Goal: Check status: Check status

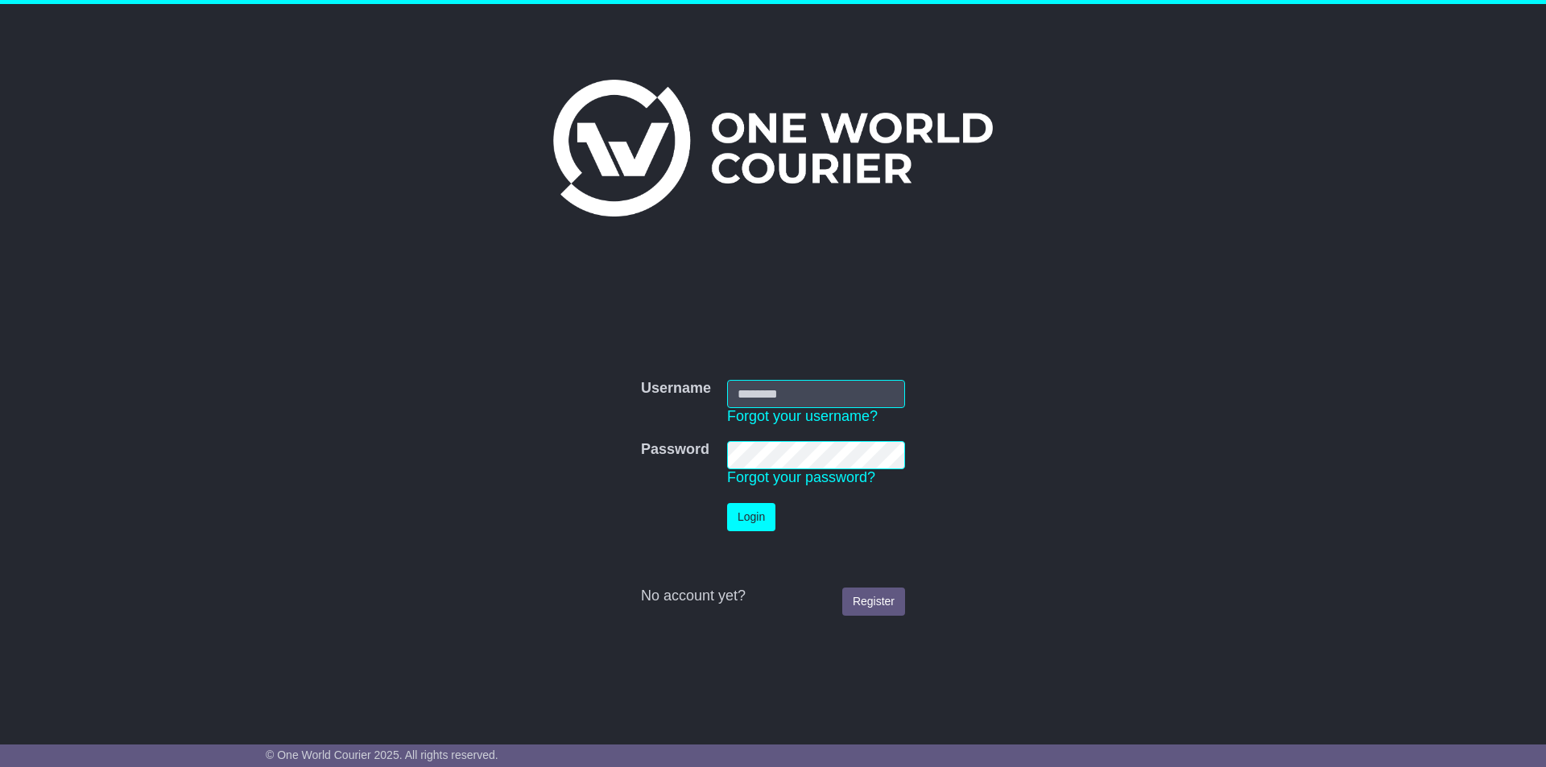
type input "*********"
click at [765, 514] on button "Login" at bounding box center [751, 517] width 48 height 28
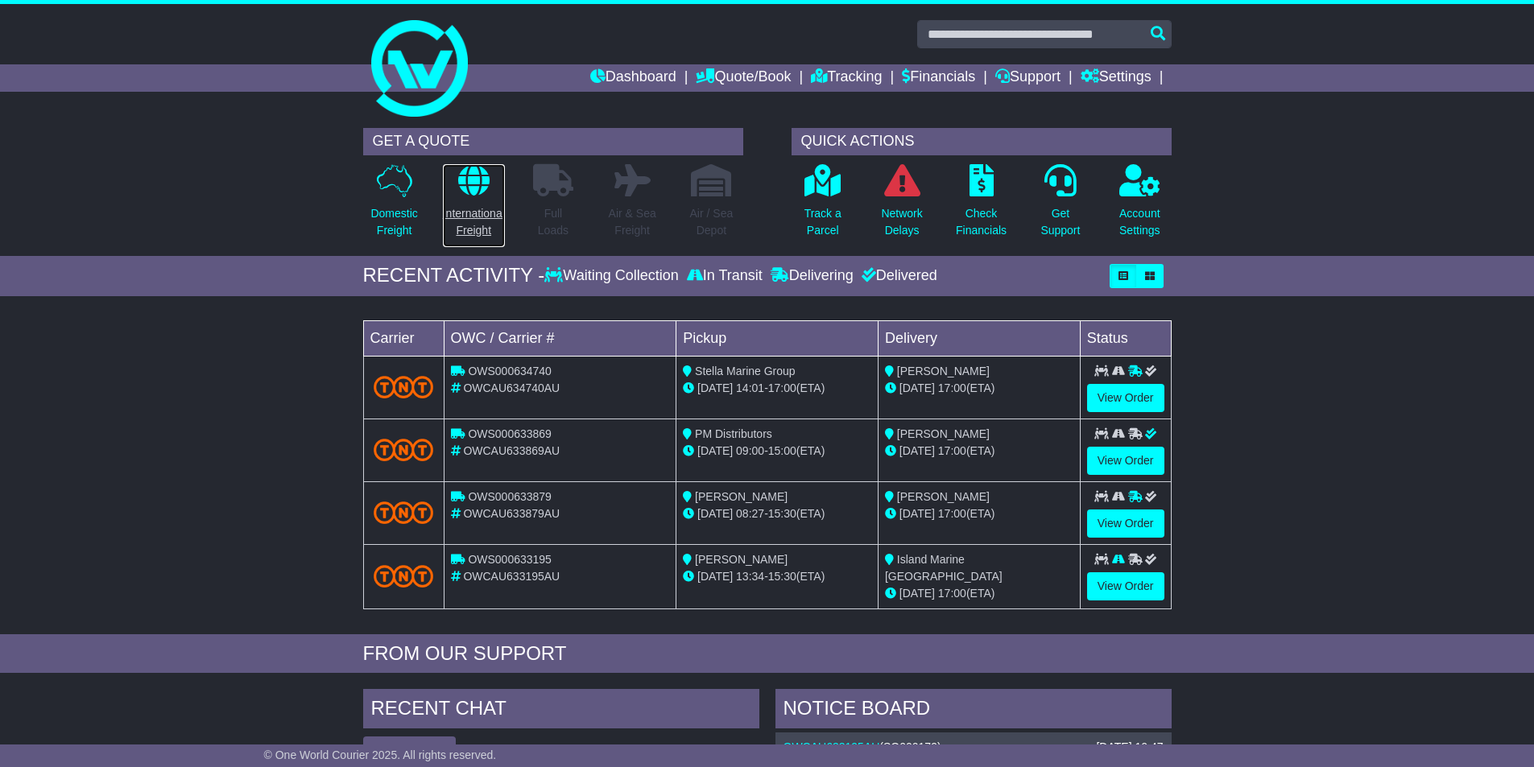
click at [484, 189] on icon at bounding box center [473, 180] width 31 height 32
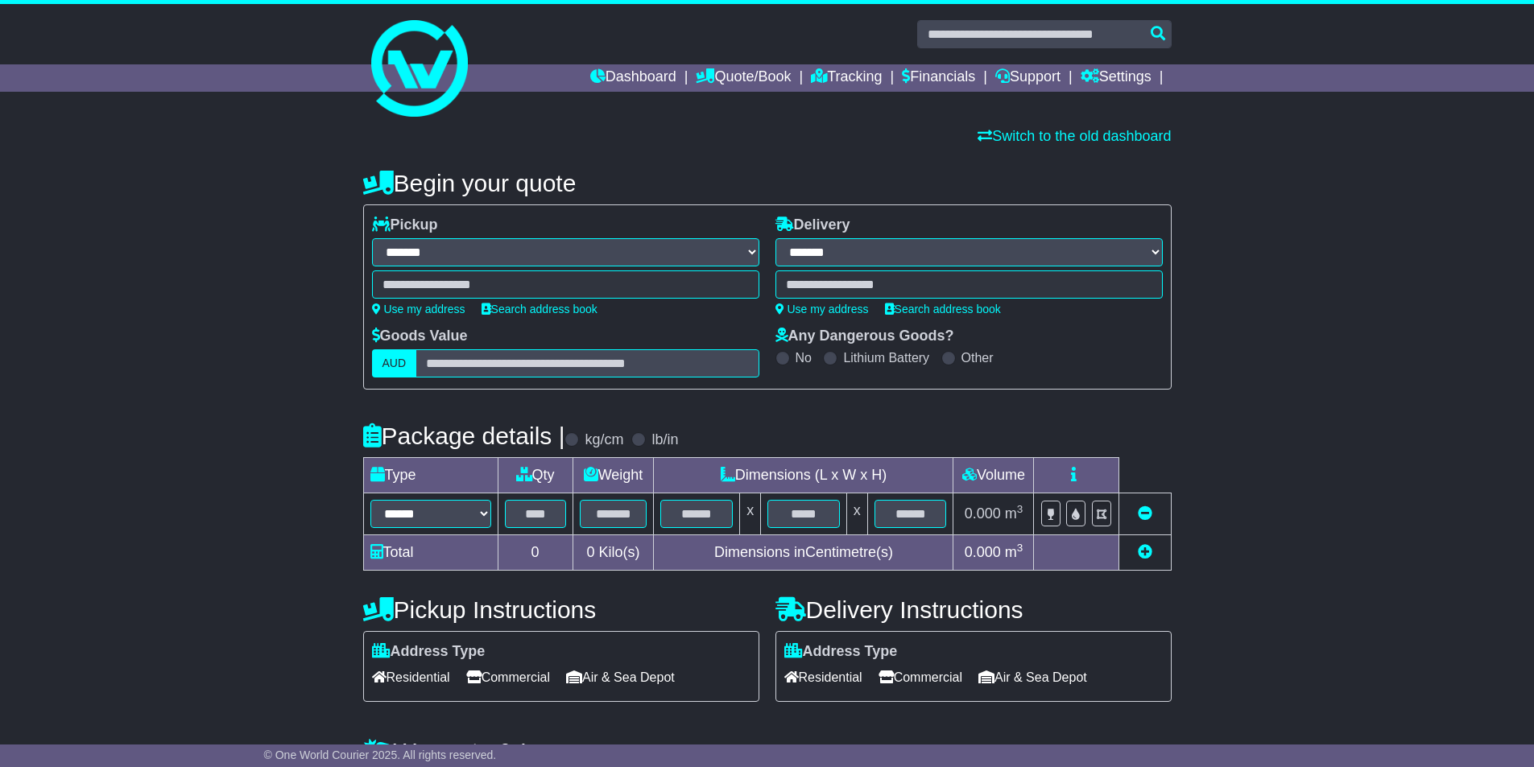
select select "**"
click at [855, 78] on link "Tracking" at bounding box center [846, 77] width 71 height 27
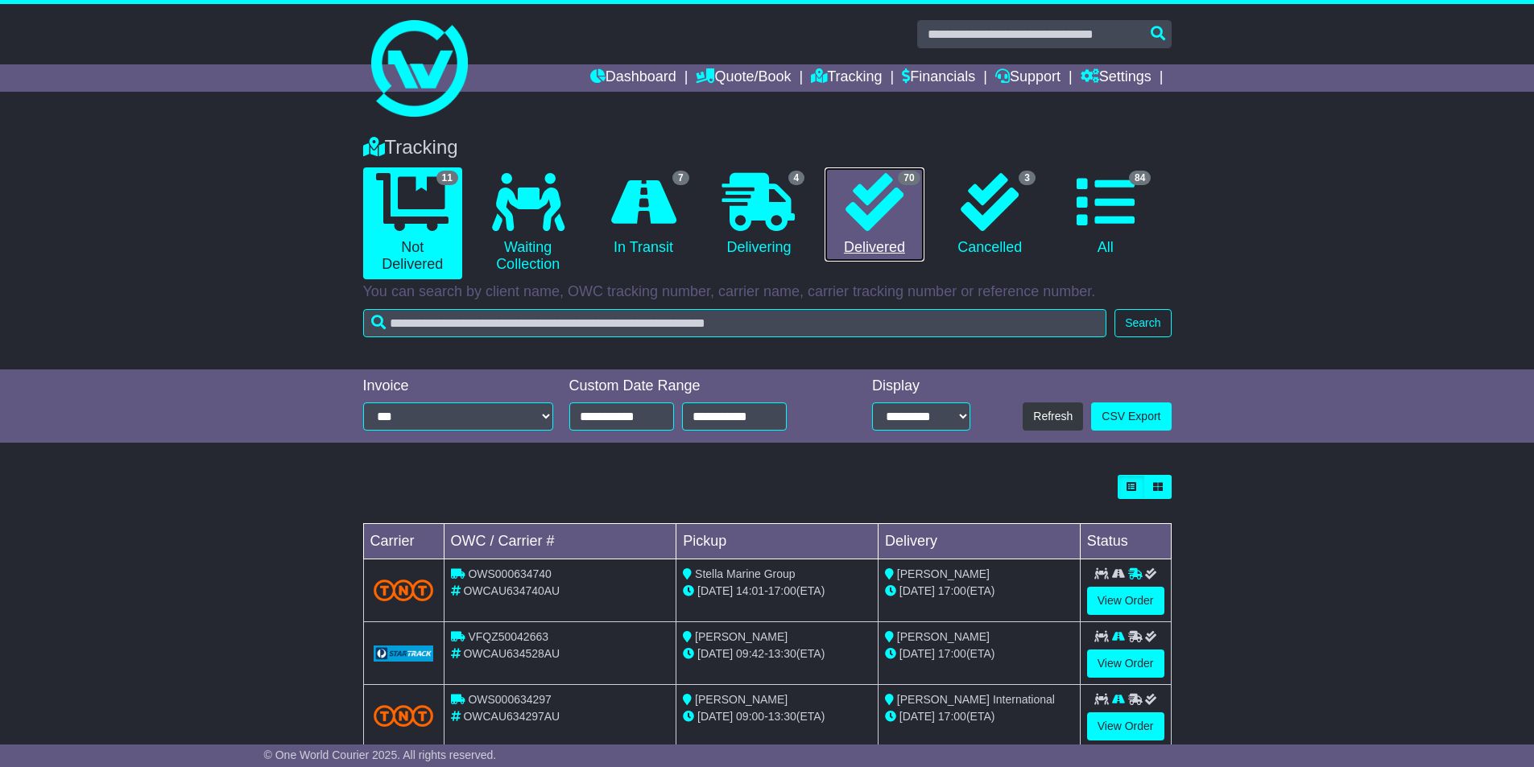
click at [873, 209] on icon at bounding box center [874, 202] width 58 height 58
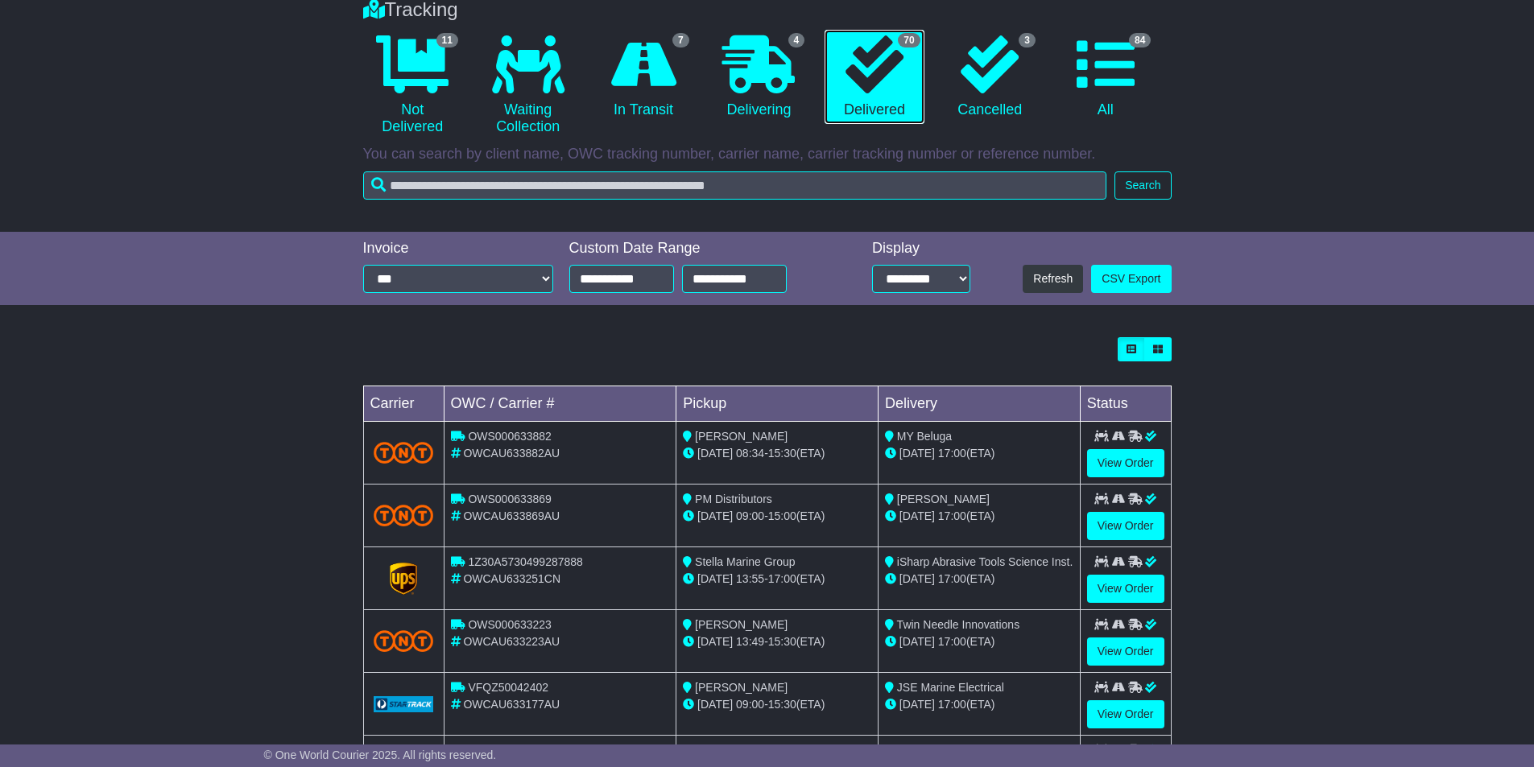
scroll to position [161, 0]
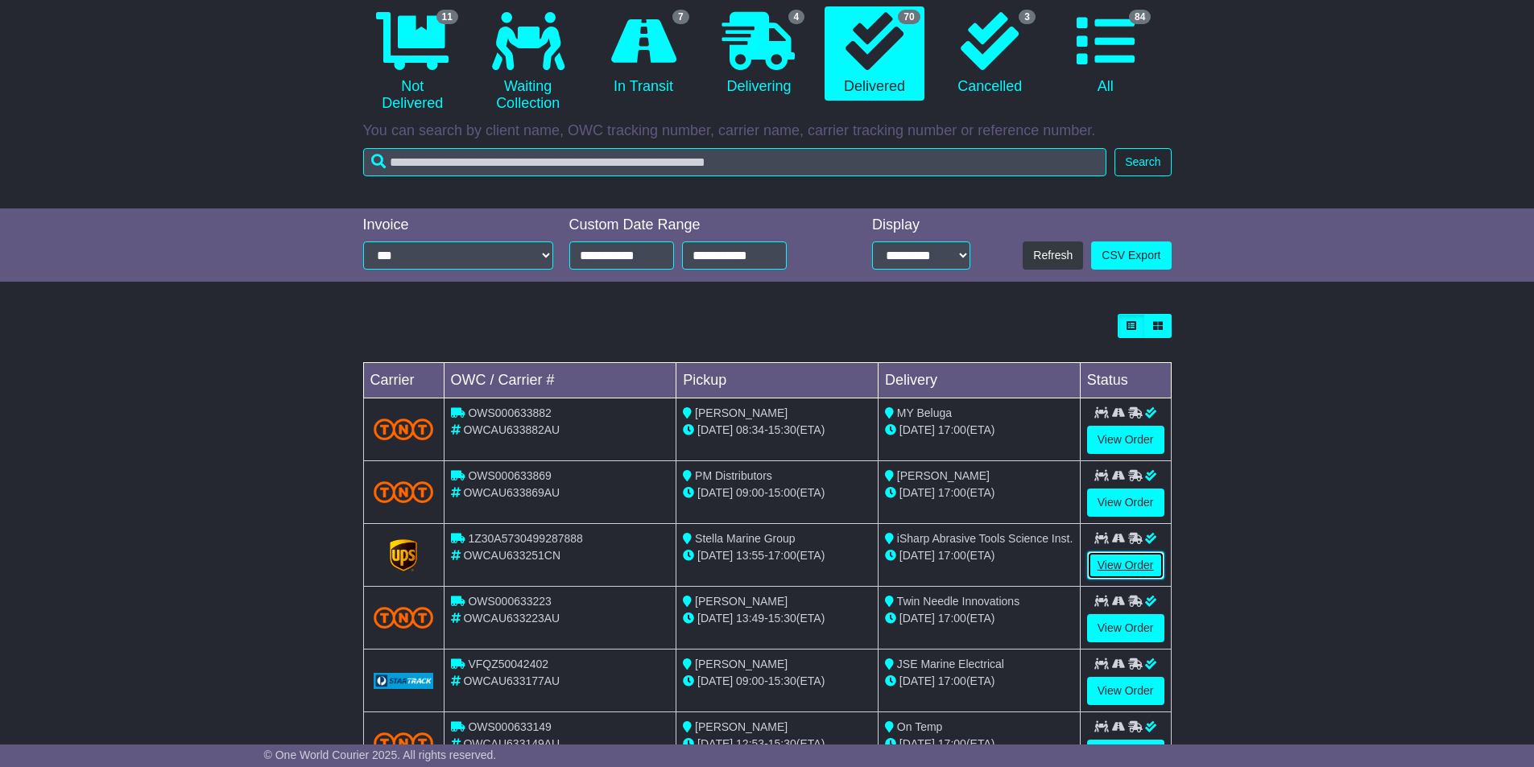
click at [1122, 568] on link "View Order" at bounding box center [1125, 566] width 77 height 28
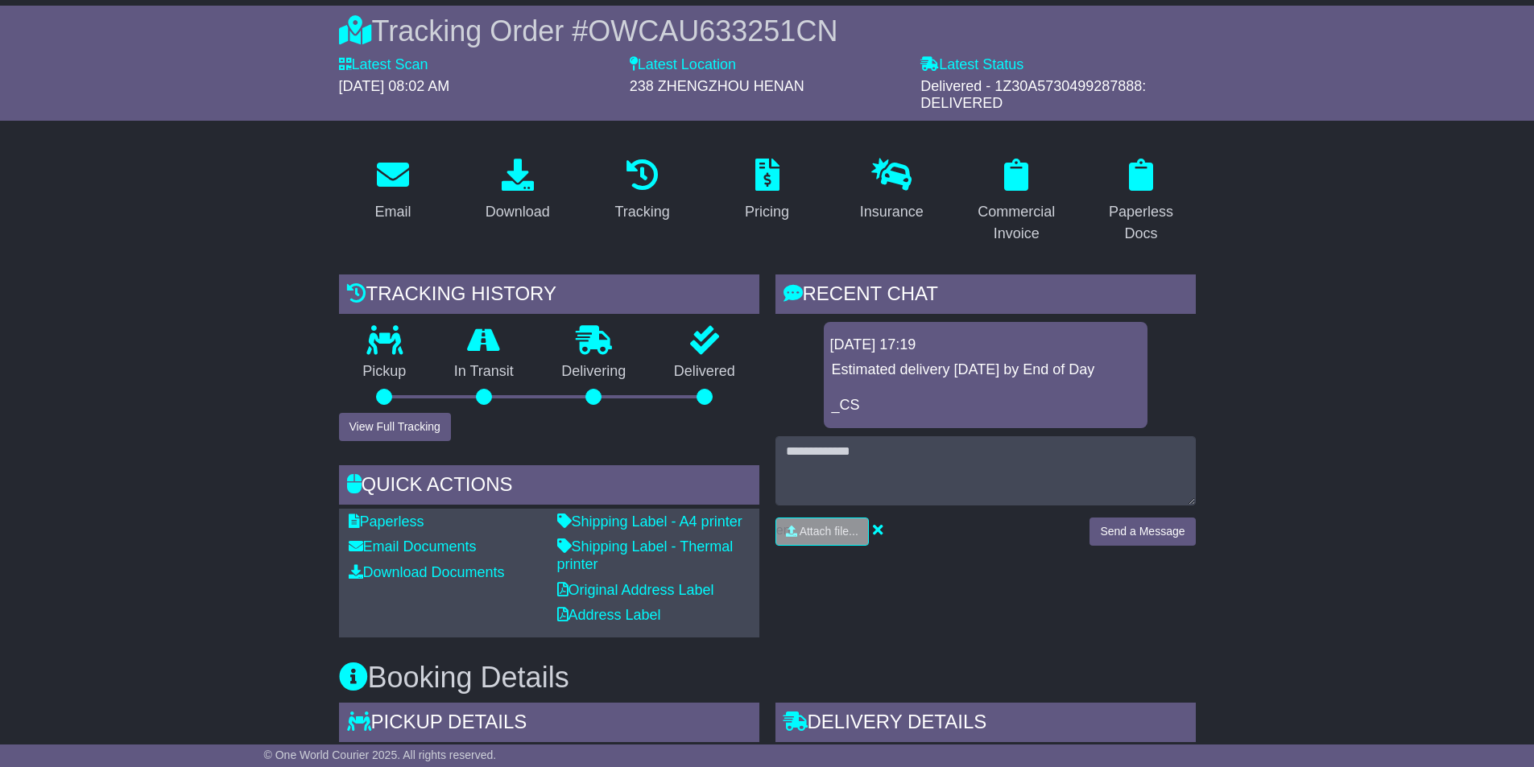
scroll to position [242, 0]
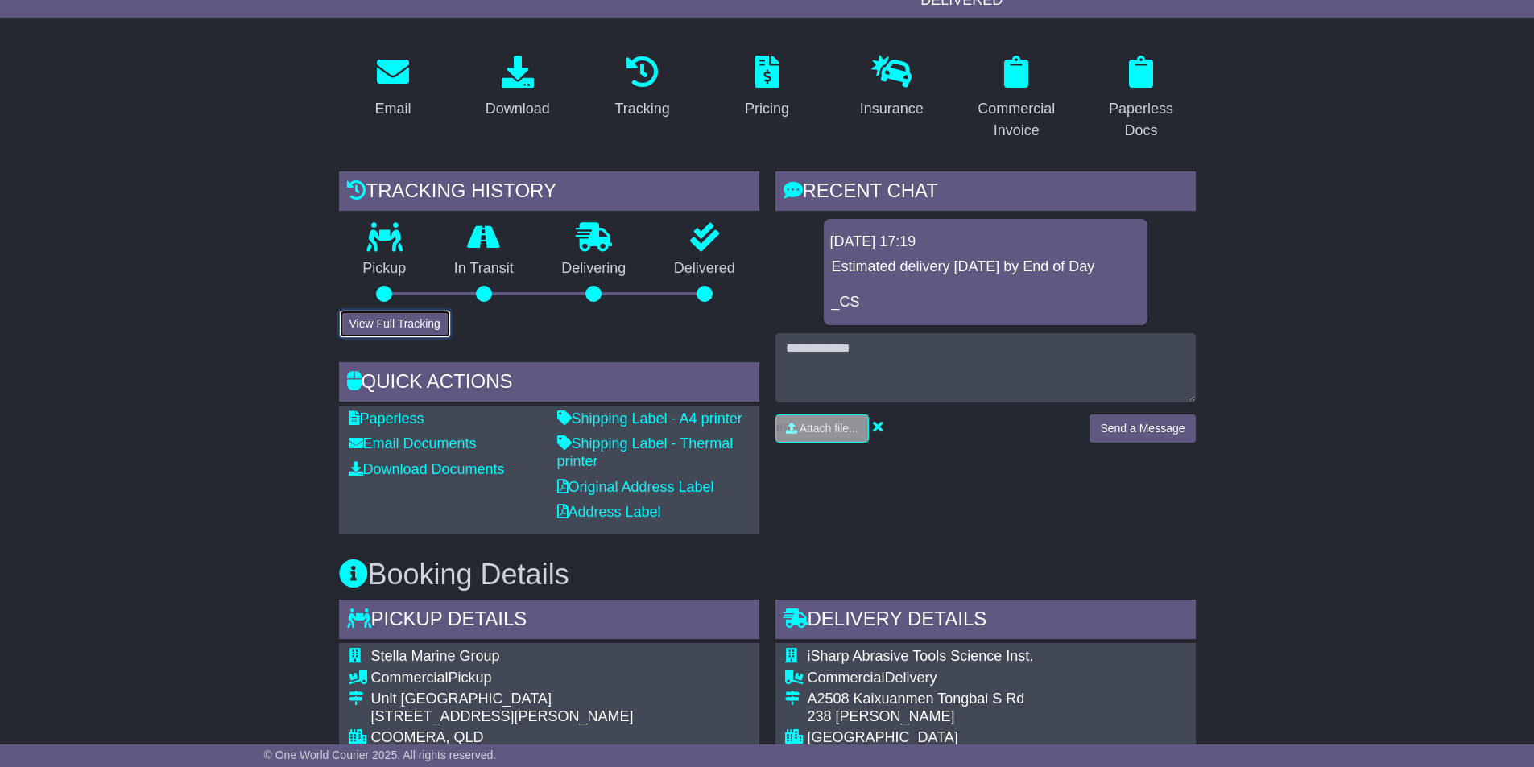
click at [404, 328] on button "View Full Tracking" at bounding box center [395, 324] width 112 height 28
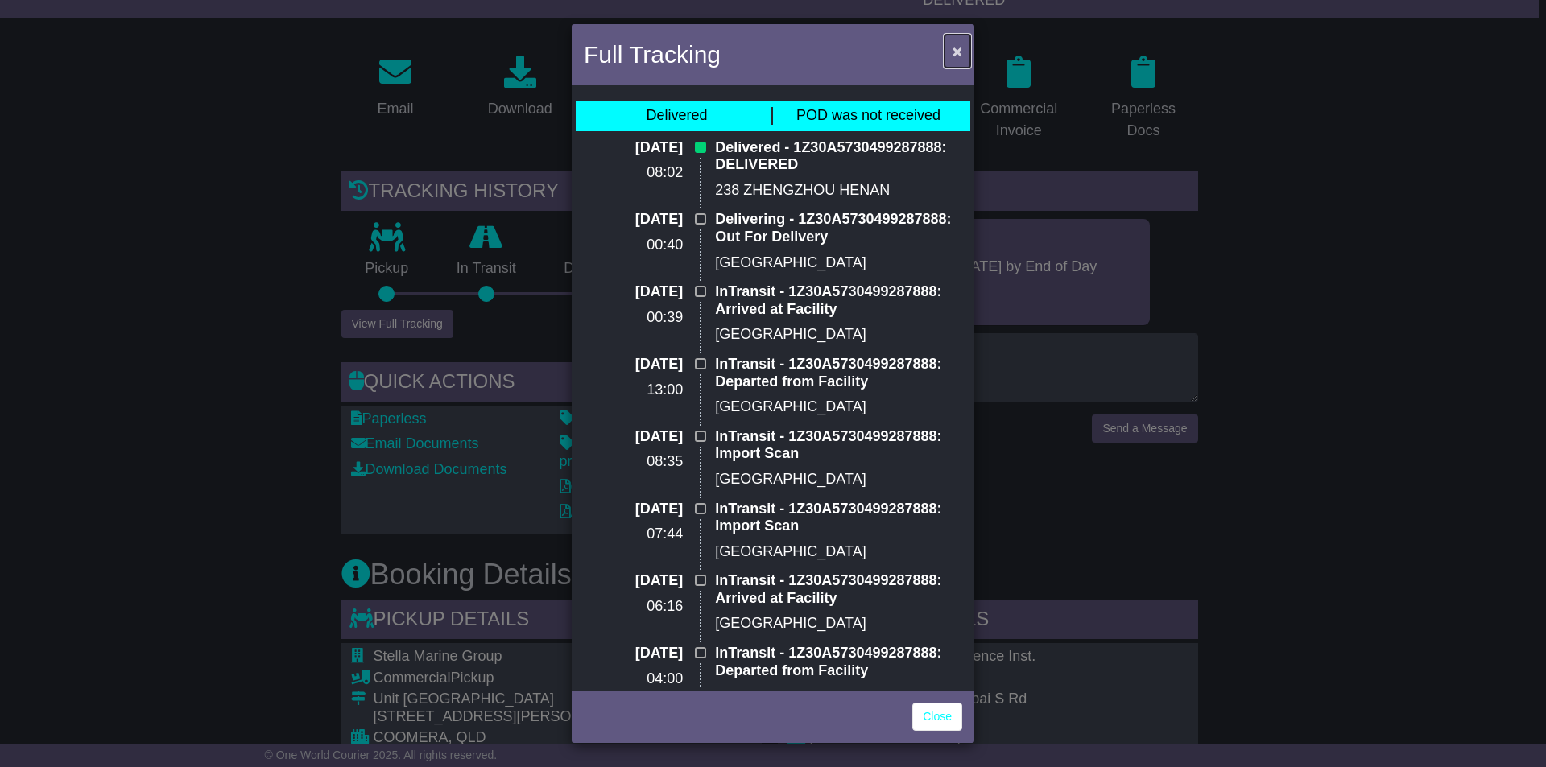
click at [956, 52] on span "×" at bounding box center [957, 51] width 10 height 19
